Goal: Transaction & Acquisition: Purchase product/service

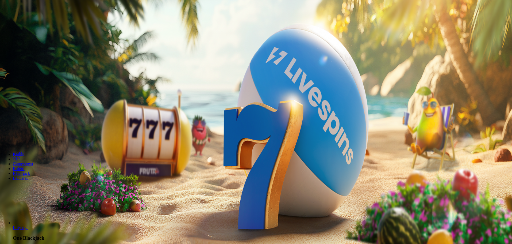
click at [28, 22] on button "Talletus 0.00 €" at bounding box center [15, 20] width 26 height 6
drag, startPoint x: 128, startPoint y: 57, endPoint x: 53, endPoint y: 54, distance: 75.3
click at [54, 54] on div "Talletus 0.00 € Kirjaudu Kasino Live Kasino Tarjoukset 18:47 Aloita pelaaminen …" at bounding box center [256, 71] width 509 height 139
type input "*"
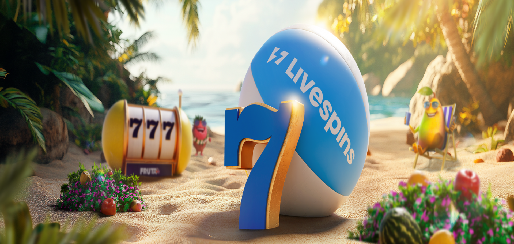
type input "**"
click at [39, 136] on button "TALLETA JA PELAA" at bounding box center [20, 139] width 36 height 6
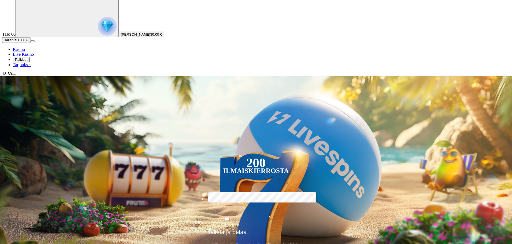
scroll to position [80, 0]
